Goal: Information Seeking & Learning: Learn about a topic

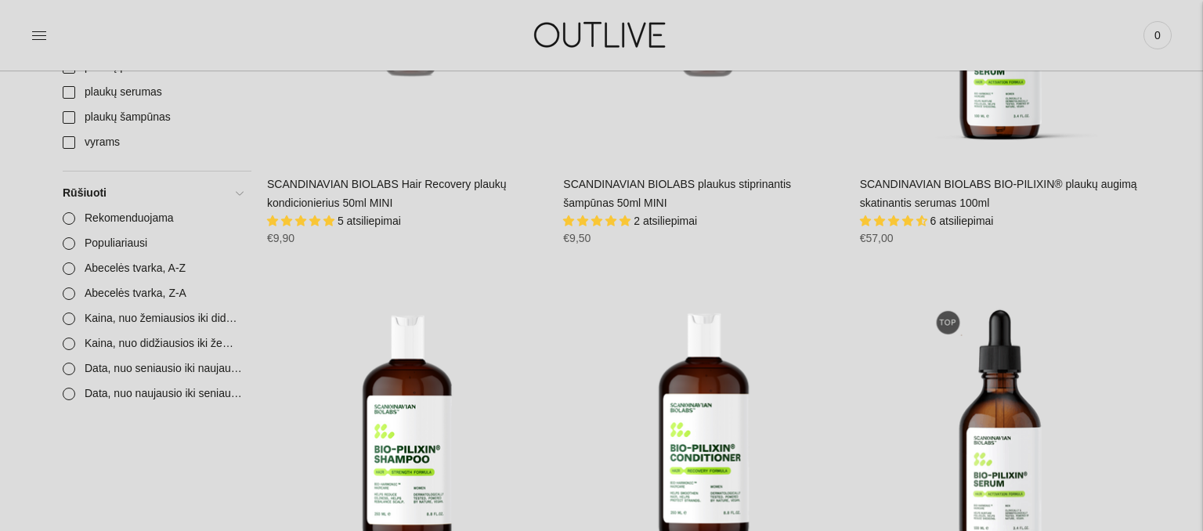
scroll to position [744, 0]
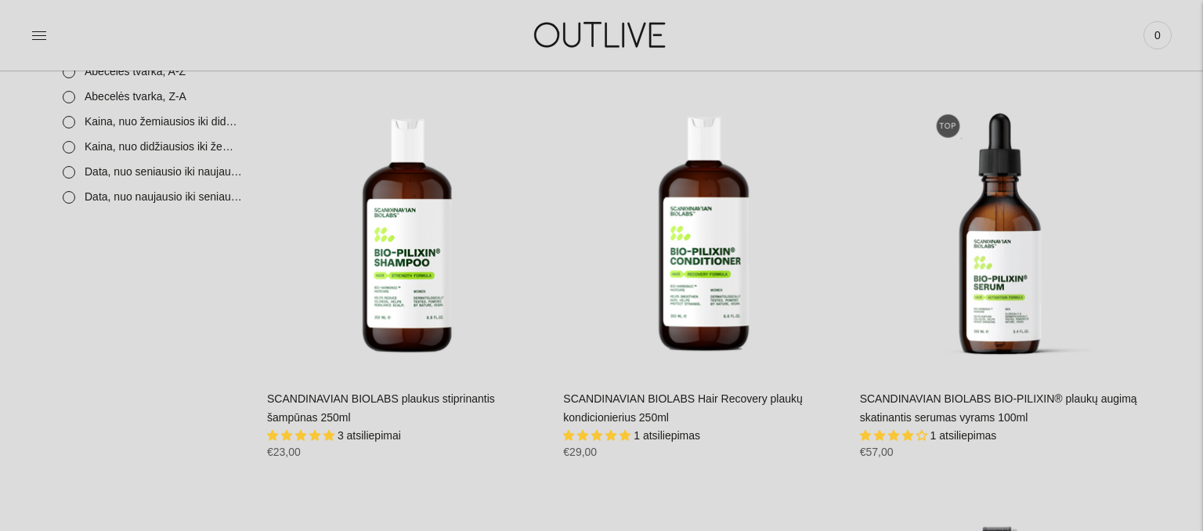
click at [407, 400] on link "SCANDINAVIAN BIOLABS plaukus stiprinantis šampūnas 250ml" at bounding box center [381, 407] width 228 height 31
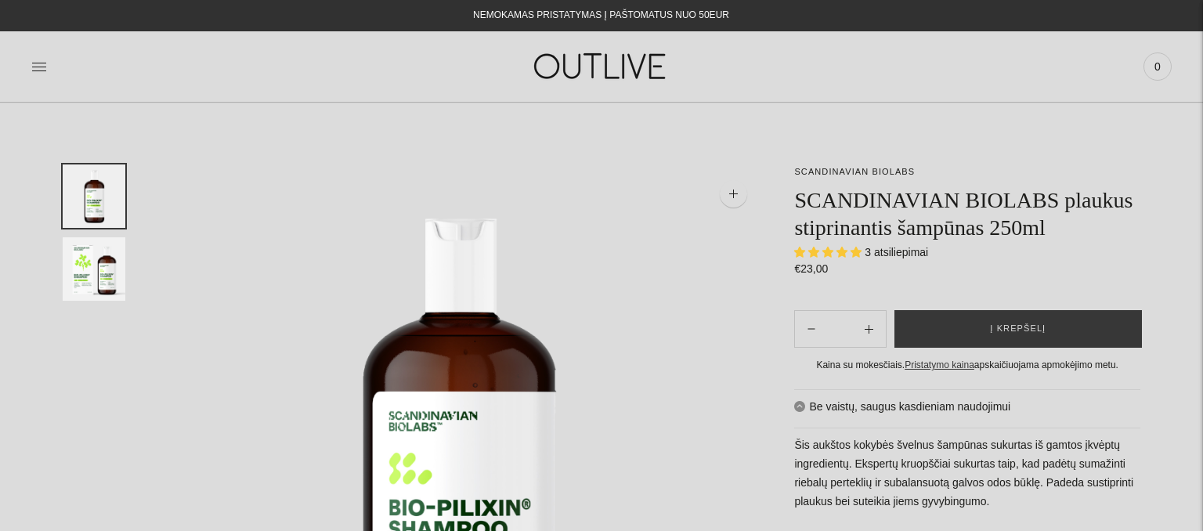
select select "**********"
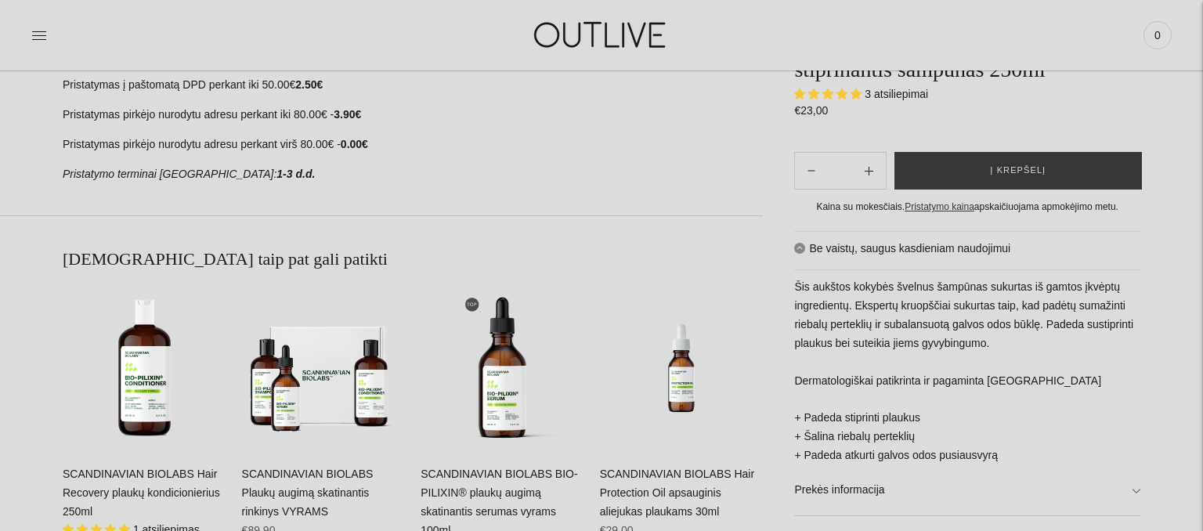
scroll to position [1158, 0]
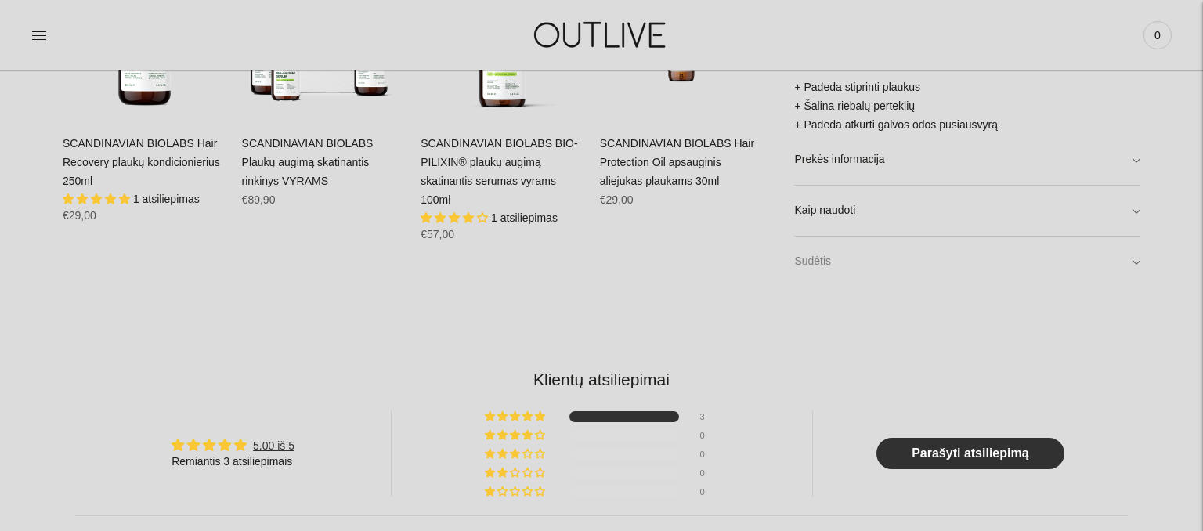
click at [827, 274] on link "Sudėtis" at bounding box center [967, 262] width 346 height 50
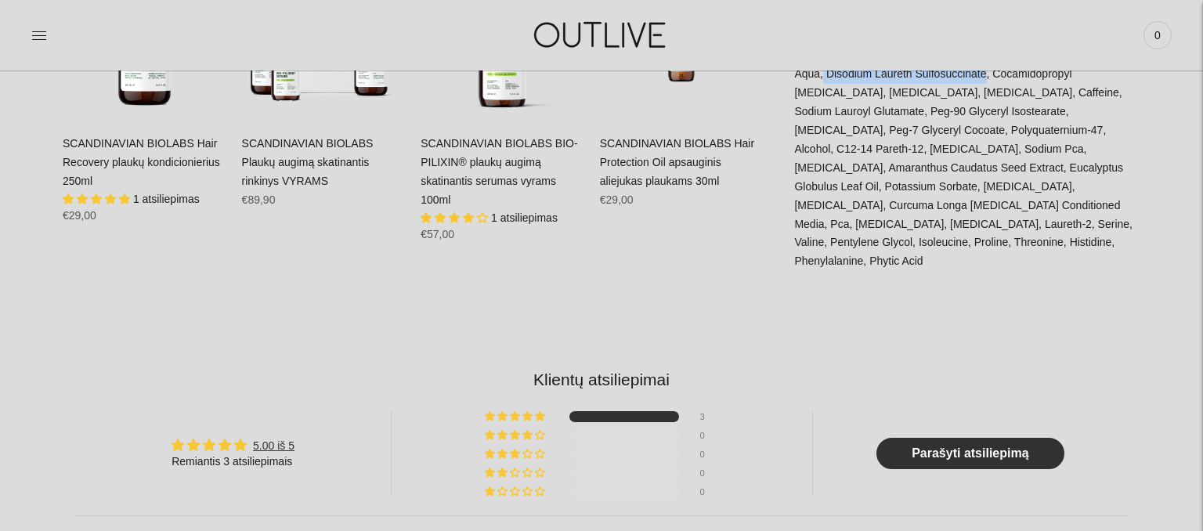
drag, startPoint x: 823, startPoint y: 113, endPoint x: 981, endPoint y: 111, distance: 157.5
click at [981, 111] on div "Aqua, Disodium Laureth Sulfosuccinate, Cocamidopropyl [MEDICAL_DATA], [MEDICAL_…" at bounding box center [967, 176] width 346 height 222
copy div "Disodium Laureth Sulfosuccinate"
